Goal: Task Accomplishment & Management: Use online tool/utility

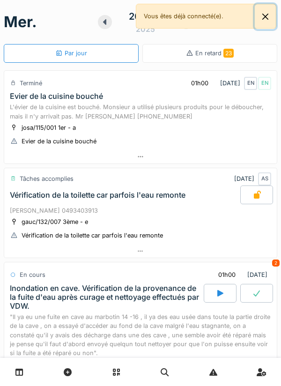
click at [272, 20] on button "Close" at bounding box center [265, 16] width 21 height 25
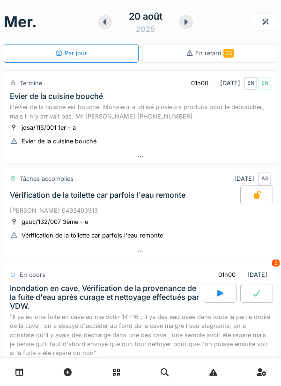
click at [185, 25] on icon at bounding box center [185, 21] width 9 height 7
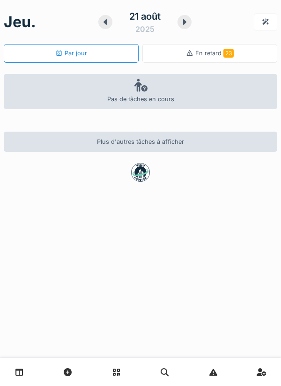
click at [184, 22] on icon at bounding box center [184, 22] width 3 height 6
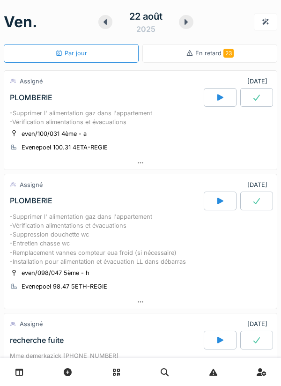
click at [189, 20] on icon at bounding box center [185, 21] width 9 height 7
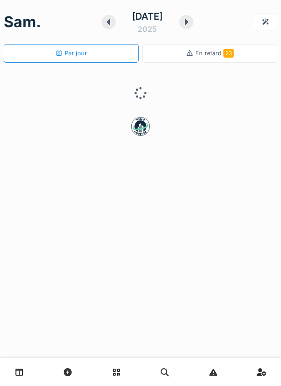
click at [189, 23] on icon at bounding box center [186, 21] width 9 height 7
click at [187, 22] on icon at bounding box center [186, 22] width 3 height 6
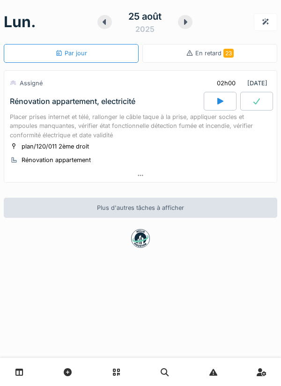
click at [146, 178] on div at bounding box center [140, 176] width 272 height 14
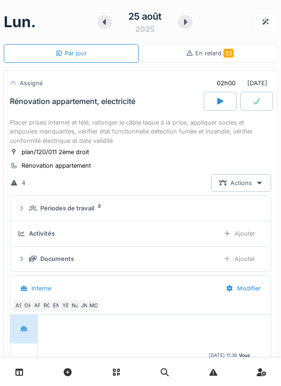
scroll to position [33, 0]
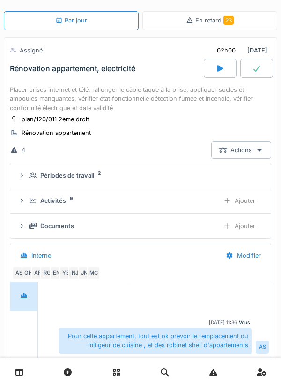
click at [147, 195] on div "Activités 9 Ajouter" at bounding box center [140, 200] width 245 height 17
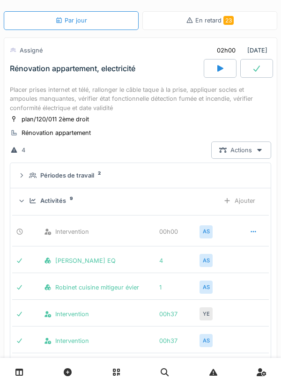
click at [146, 173] on div "Périodes de travail 2" at bounding box center [144, 175] width 230 height 9
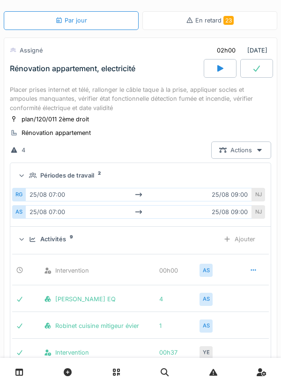
click at [255, 197] on div "NJ" at bounding box center [258, 195] width 13 height 14
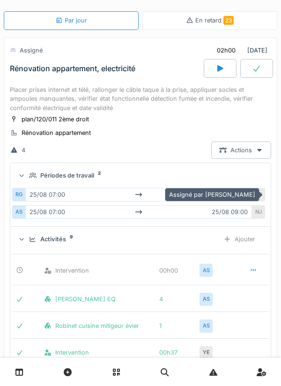
click at [24, 199] on div "RG" at bounding box center [18, 195] width 13 height 14
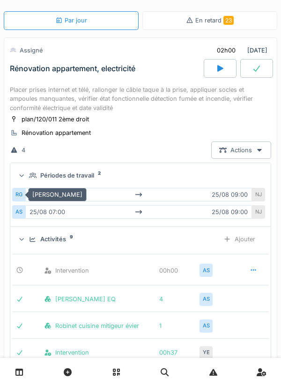
click at [23, 213] on div "AS" at bounding box center [18, 212] width 13 height 14
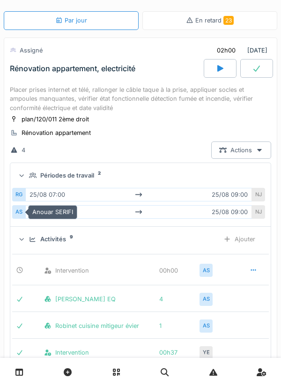
scroll to position [0, 0]
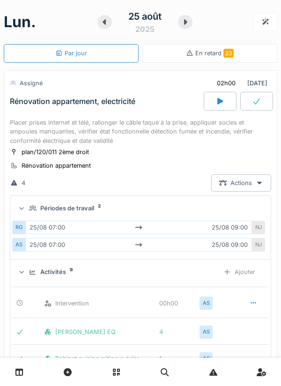
click at [183, 19] on icon at bounding box center [185, 21] width 9 height 7
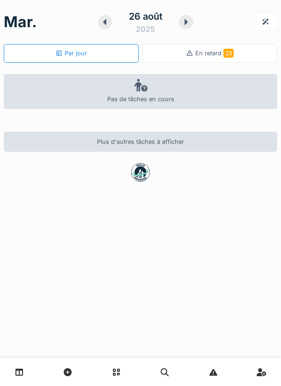
click at [103, 20] on icon at bounding box center [104, 21] width 9 height 7
click at [104, 22] on icon at bounding box center [104, 22] width 3 height 6
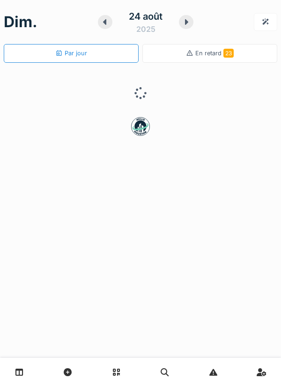
click at [103, 27] on div at bounding box center [105, 22] width 15 height 14
click at [104, 29] on div at bounding box center [105, 22] width 15 height 14
click at [103, 34] on div "22 août 2025" at bounding box center [145, 21] width 95 height 29
click at [103, 28] on div at bounding box center [105, 22] width 15 height 14
click at [105, 23] on icon at bounding box center [104, 22] width 3 height 6
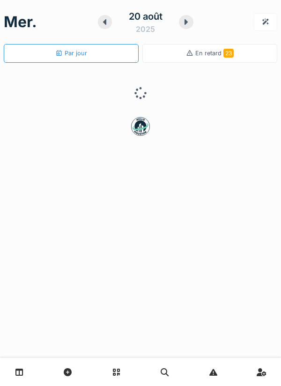
click at [109, 25] on icon at bounding box center [104, 21] width 9 height 7
click at [189, 22] on icon at bounding box center [184, 21] width 9 height 7
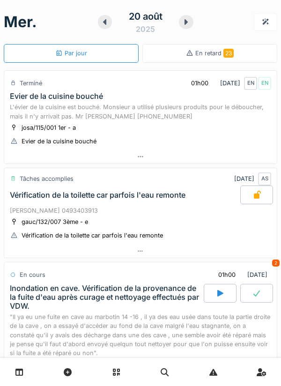
click at [183, 23] on icon at bounding box center [185, 21] width 9 height 7
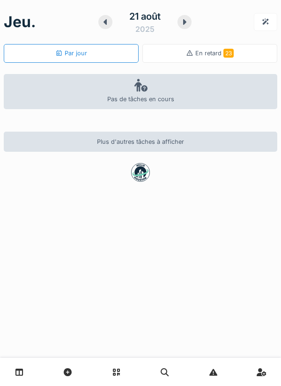
click at [109, 23] on icon at bounding box center [105, 21] width 9 height 7
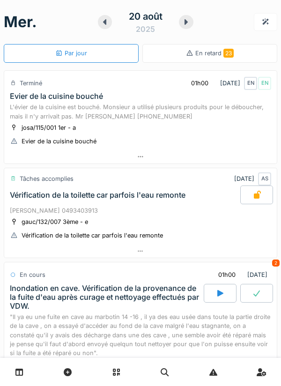
click at [184, 20] on icon at bounding box center [185, 21] width 9 height 7
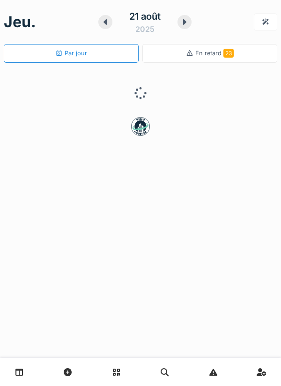
click at [186, 24] on icon at bounding box center [184, 21] width 9 height 7
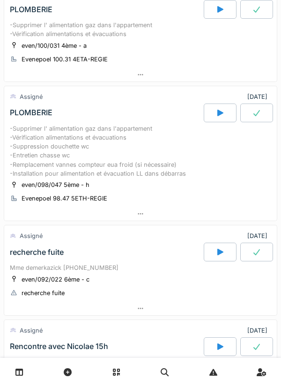
scroll to position [86, 0]
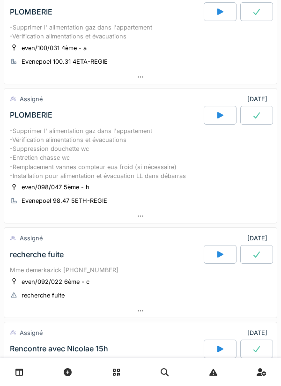
click at [149, 223] on div at bounding box center [140, 216] width 272 height 14
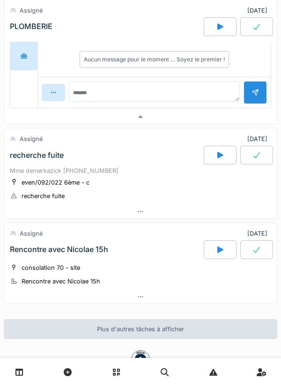
scroll to position [451, 0]
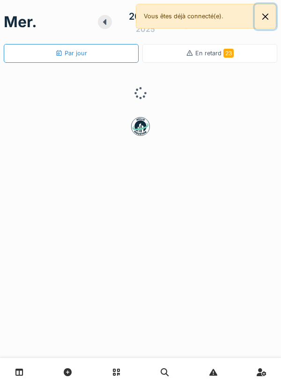
click at [262, 22] on button "Close" at bounding box center [265, 16] width 21 height 25
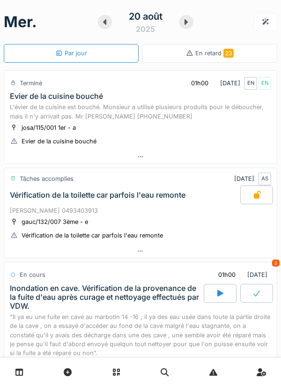
click at [191, 25] on icon at bounding box center [185, 21] width 9 height 7
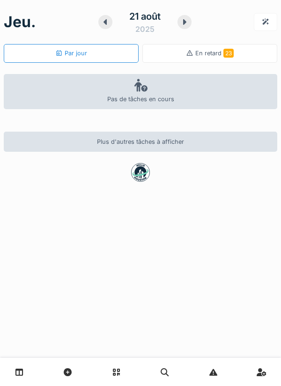
click at [190, 25] on div at bounding box center [184, 22] width 14 height 14
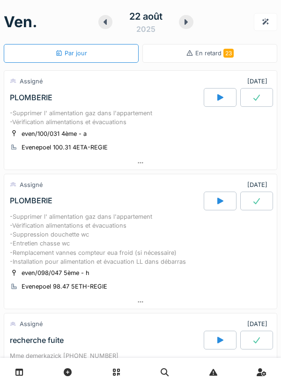
click at [226, 210] on div at bounding box center [220, 200] width 33 height 19
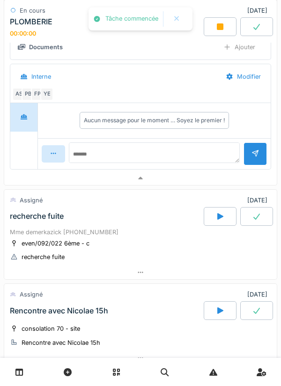
scroll to position [338, 0]
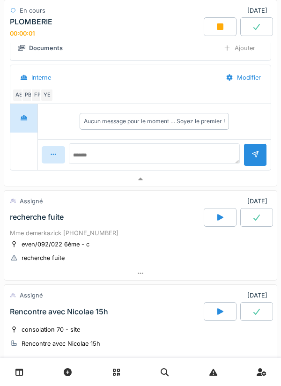
click at [29, 102] on div "PB" at bounding box center [28, 94] width 13 height 13
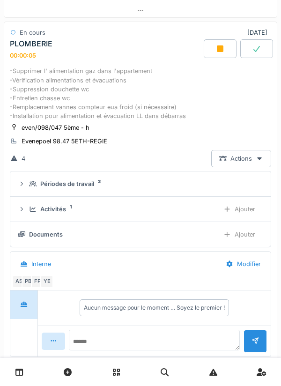
scroll to position [162, 0]
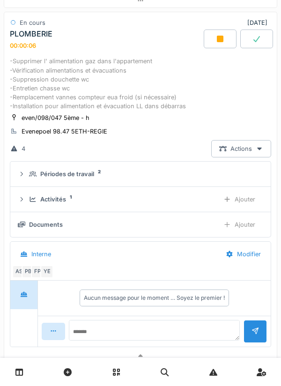
click at [231, 208] on div "Ajouter" at bounding box center [239, 199] width 48 height 17
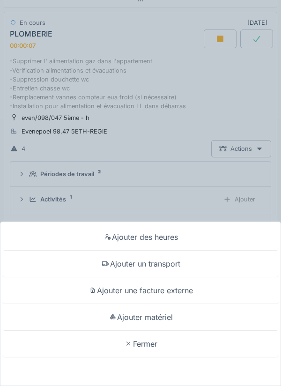
click at [187, 263] on div "Ajouter un transport" at bounding box center [140, 263] width 276 height 27
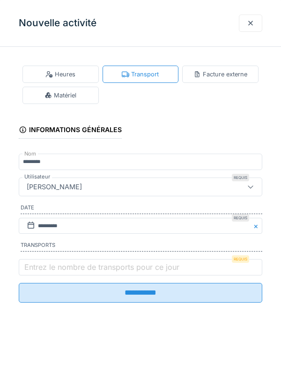
click at [26, 272] on label "Entrez le nombre de transports pour ce jour" at bounding box center [101, 266] width 159 height 11
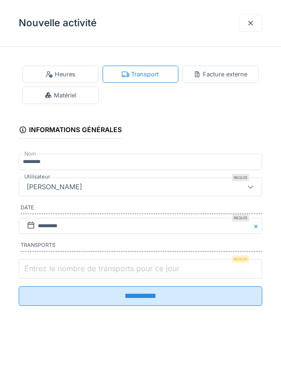
click at [26, 275] on input "Entrez le nombre de transports pour ce jour" at bounding box center [140, 269] width 243 height 20
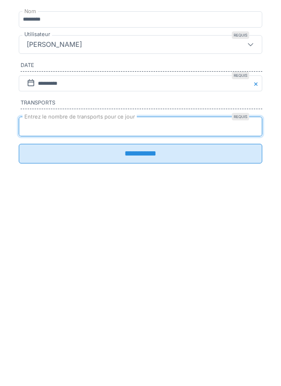
type input "*"
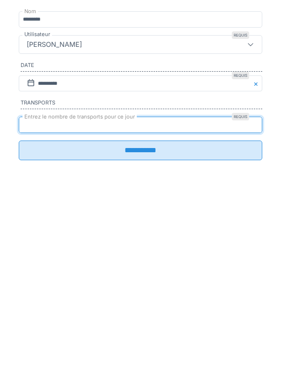
click at [36, 302] on input "**********" at bounding box center [140, 293] width 243 height 20
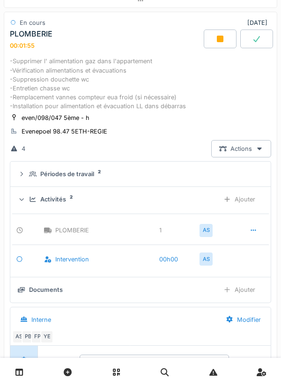
click at [213, 45] on div at bounding box center [220, 38] width 33 height 19
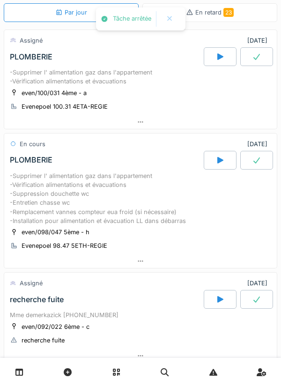
scroll to position [0, 0]
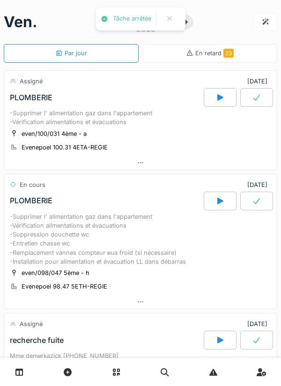
click at [213, 96] on div at bounding box center [220, 97] width 33 height 19
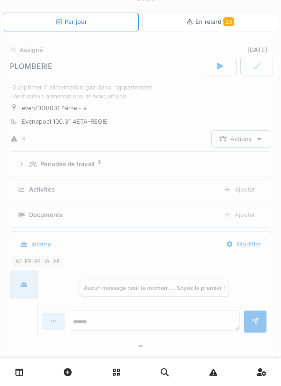
scroll to position [33, 0]
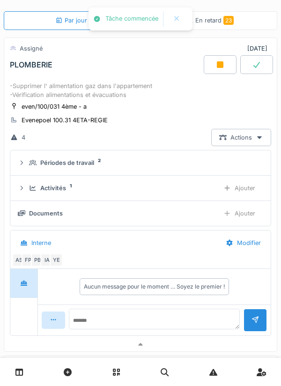
click at [175, 192] on div "Activités 1" at bounding box center [120, 188] width 183 height 9
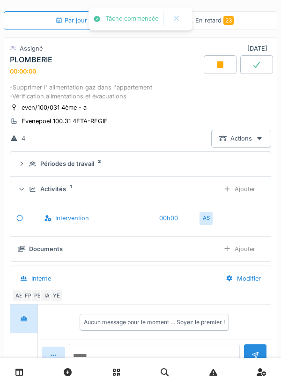
click at [244, 198] on div "Ajouter" at bounding box center [239, 188] width 48 height 17
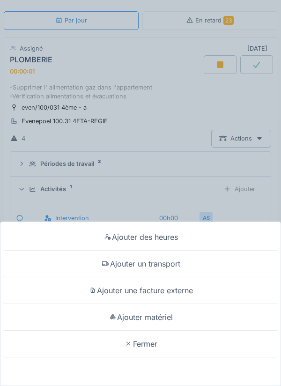
click at [172, 264] on div "Ajouter un transport" at bounding box center [140, 263] width 276 height 27
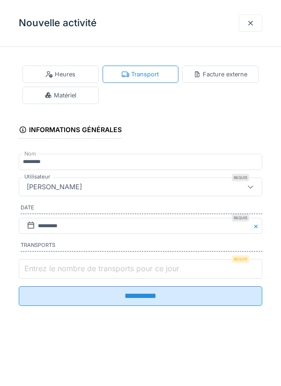
click at [192, 263] on input "Entrez le nombre de transports pour ce jour" at bounding box center [140, 269] width 243 height 20
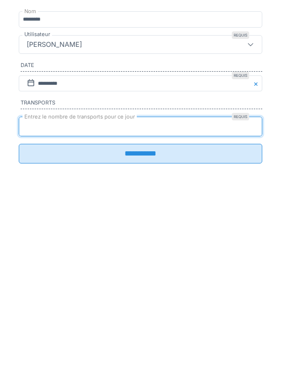
type input "*"
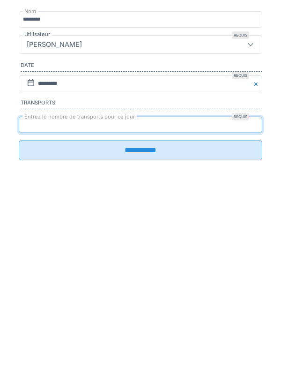
click at [150, 302] on input "**********" at bounding box center [140, 293] width 243 height 20
